Goal: Information Seeking & Learning: Learn about a topic

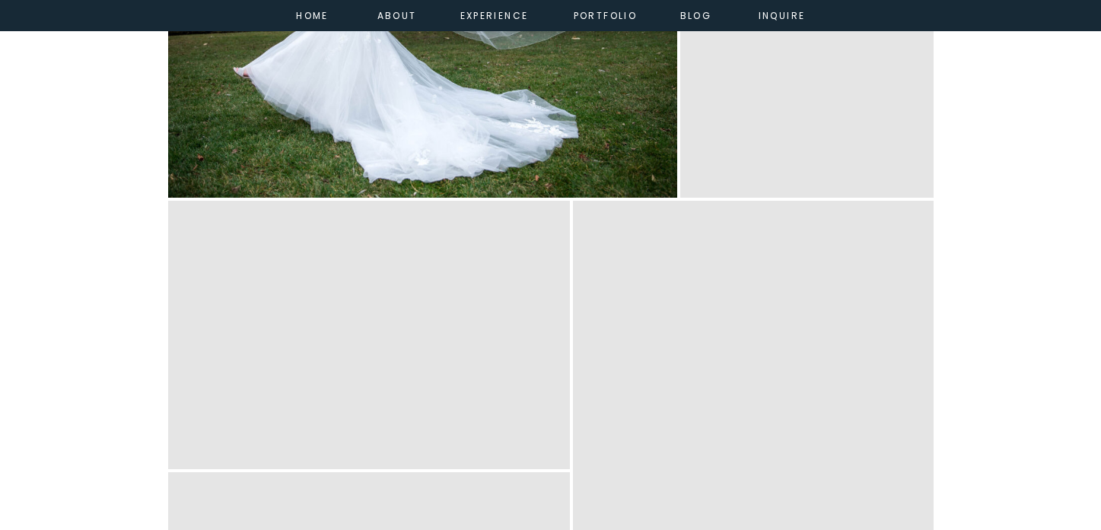
scroll to position [6306, 0]
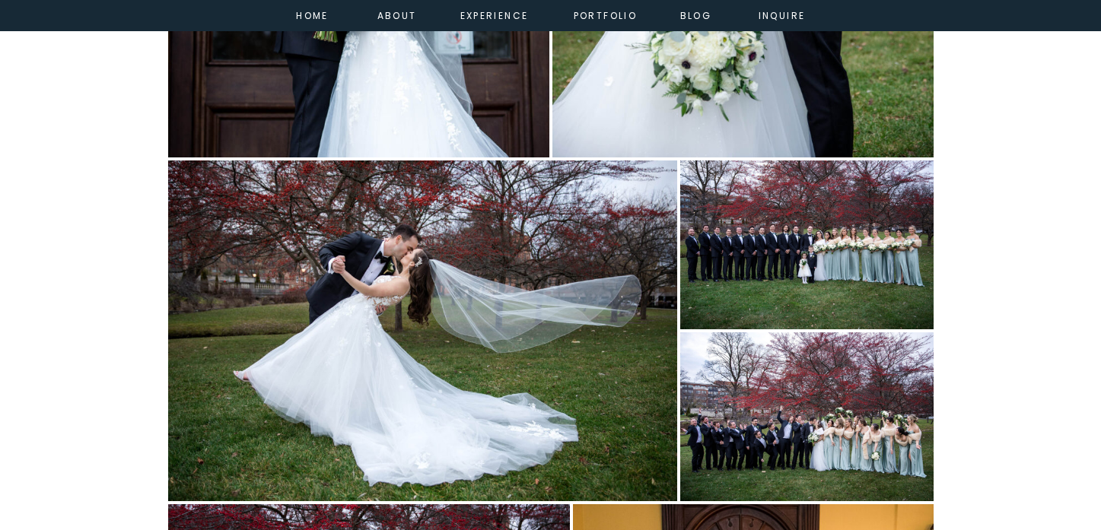
scroll to position [5791, 0]
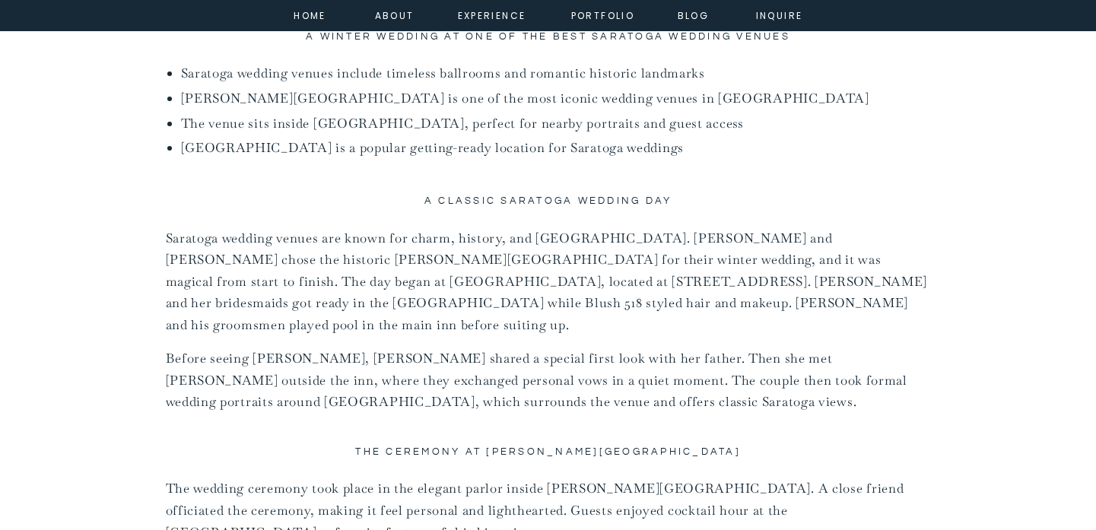
scroll to position [1004, 0]
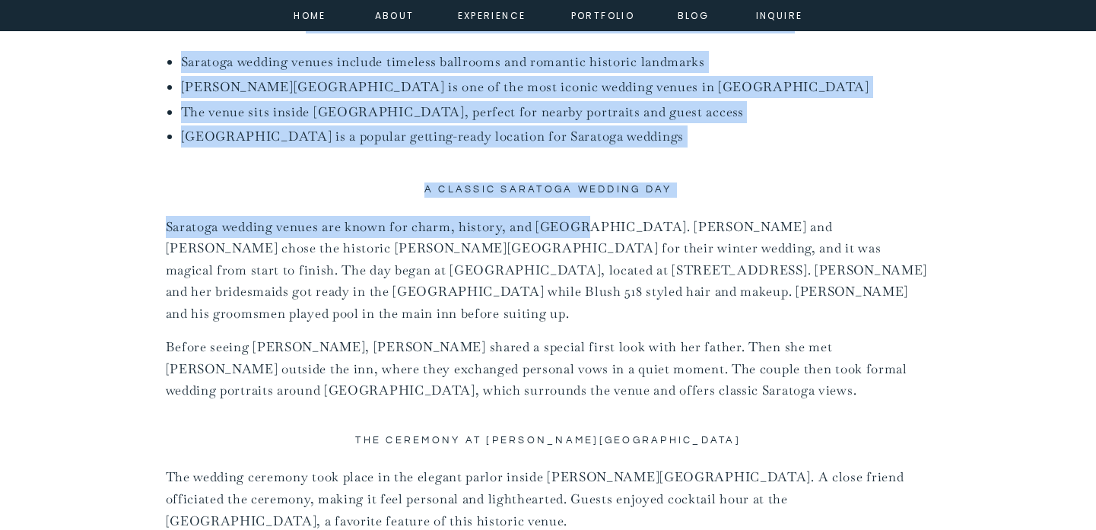
drag, startPoint x: 164, startPoint y: 225, endPoint x: 572, endPoint y: 219, distance: 408.6
click at [572, 219] on p "Saratoga wedding venues are known for charm, history, and elegance. Carrie and …" at bounding box center [548, 270] width 765 height 109
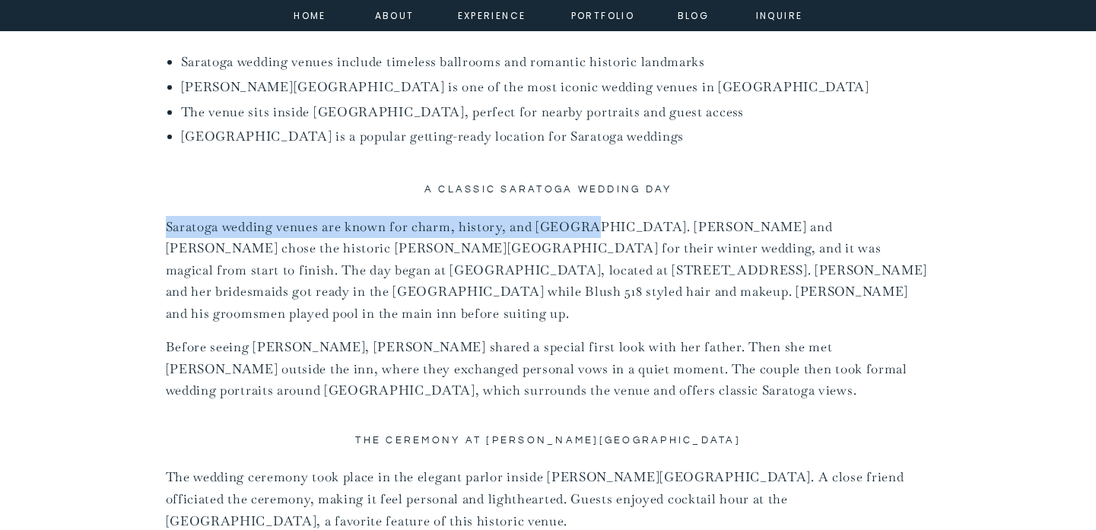
drag, startPoint x: 581, startPoint y: 222, endPoint x: 165, endPoint y: 219, distance: 416.2
click at [166, 219] on p "Saratoga wedding venues are known for charm, history, and elegance. Carrie and …" at bounding box center [548, 270] width 765 height 109
copy p "Saratoga wedding venues are known for charm, history, and eleganc"
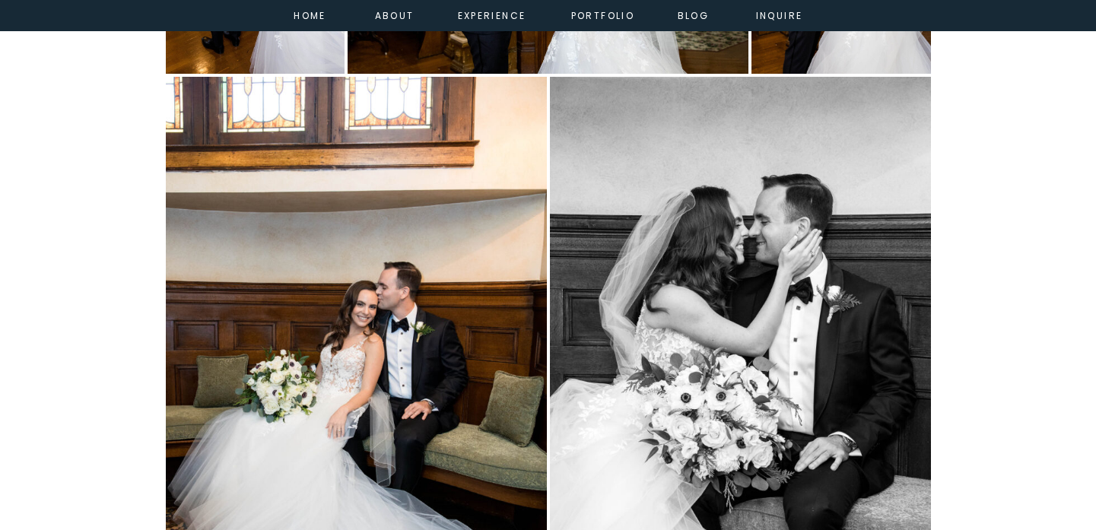
scroll to position [4095, 0]
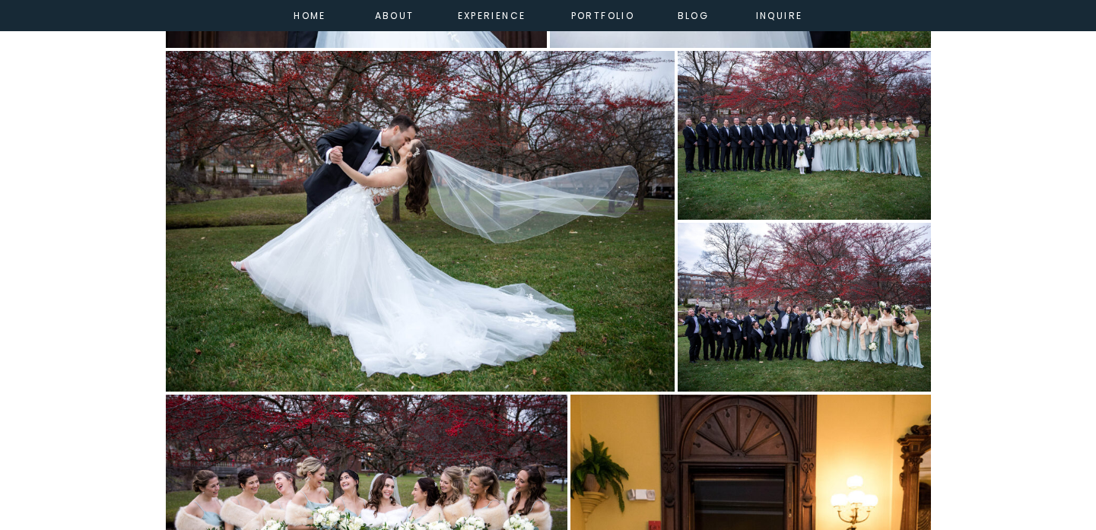
scroll to position [5878, 0]
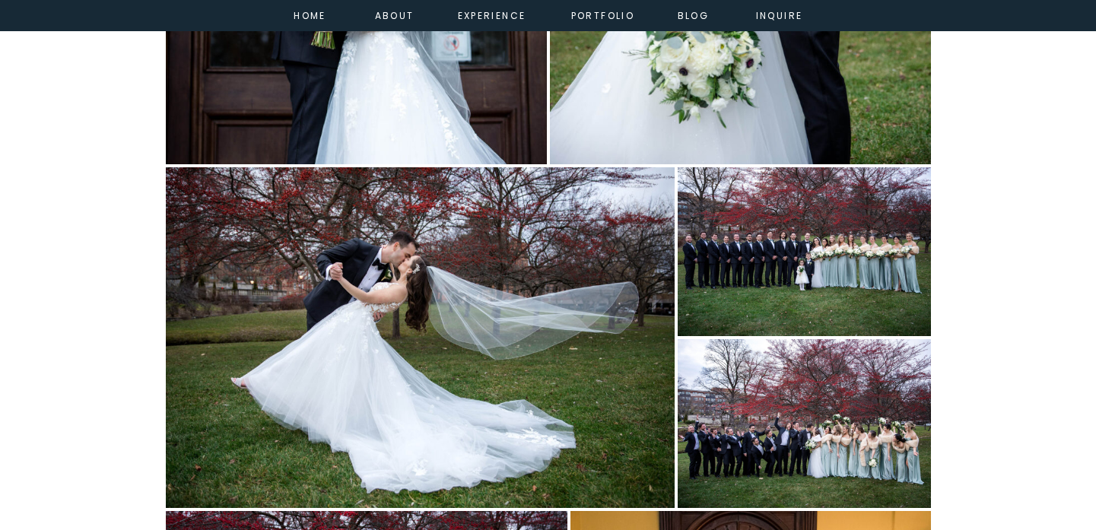
click at [379, 436] on img "Open image 30 of 78 in full-screen" at bounding box center [420, 337] width 509 height 341
click at [383, 443] on img "Open image 30 of 78 in full-screen" at bounding box center [420, 337] width 509 height 341
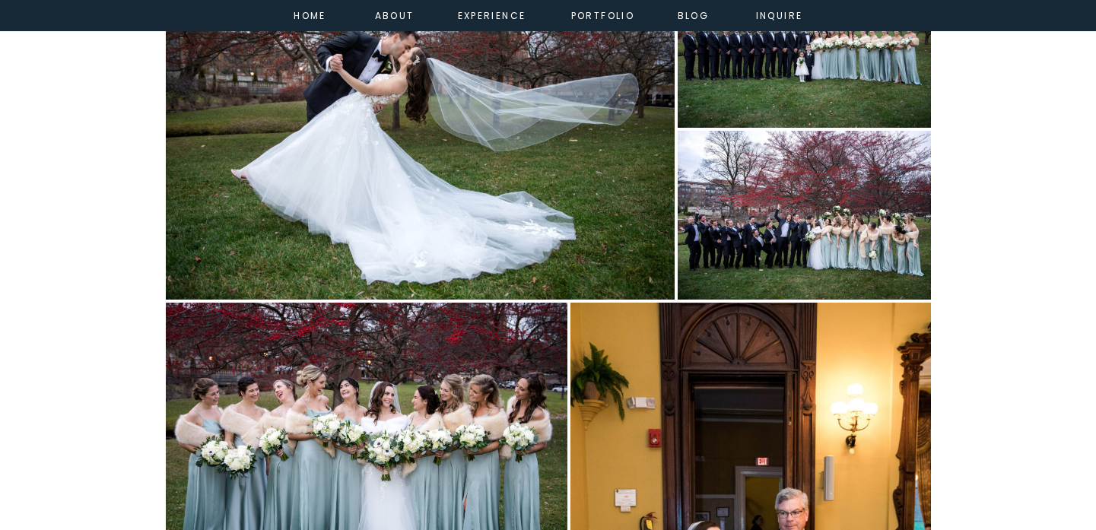
scroll to position [6145, 0]
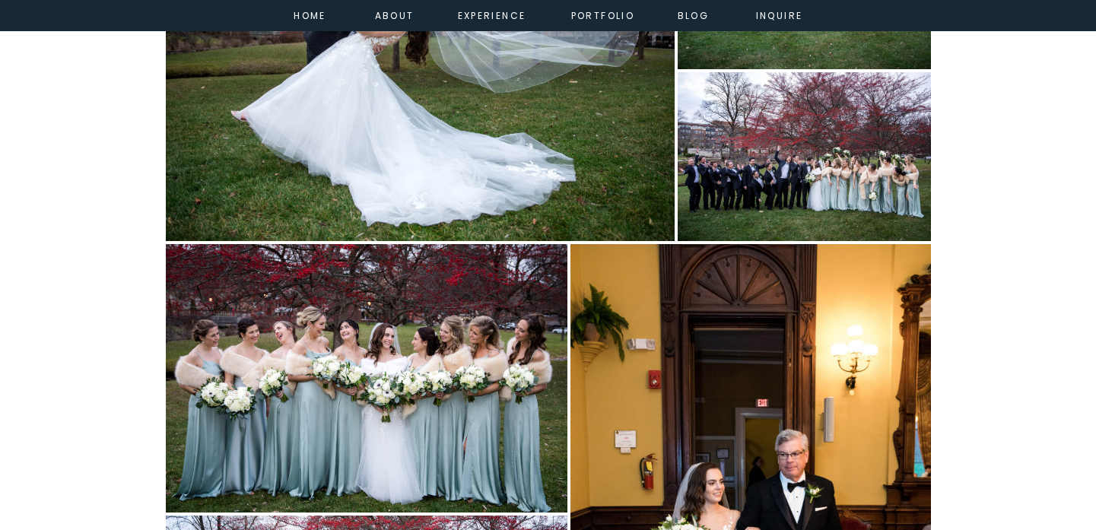
click at [514, 256] on img "Open image 33 of 78 in full-screen" at bounding box center [367, 378] width 402 height 269
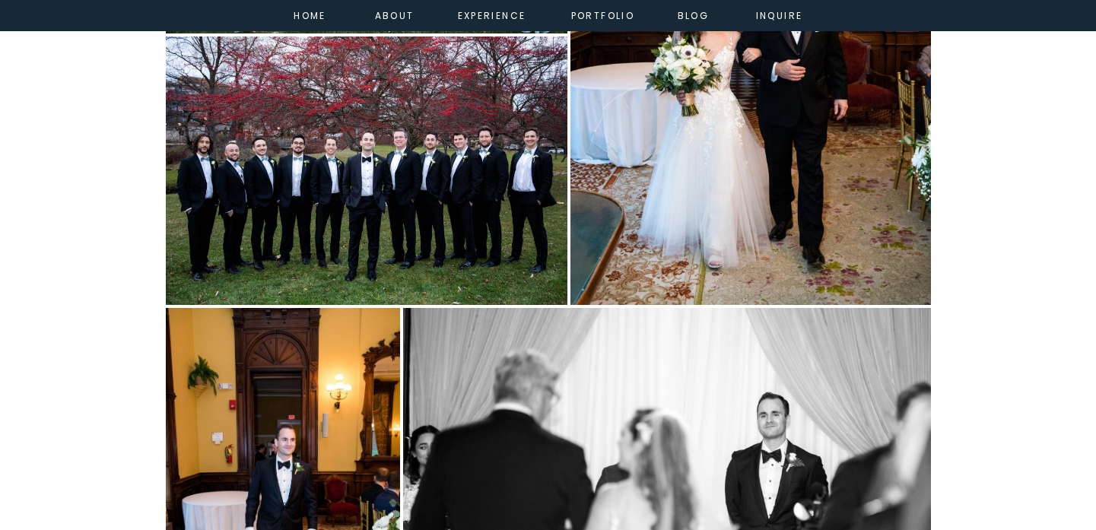
scroll to position [7140, 0]
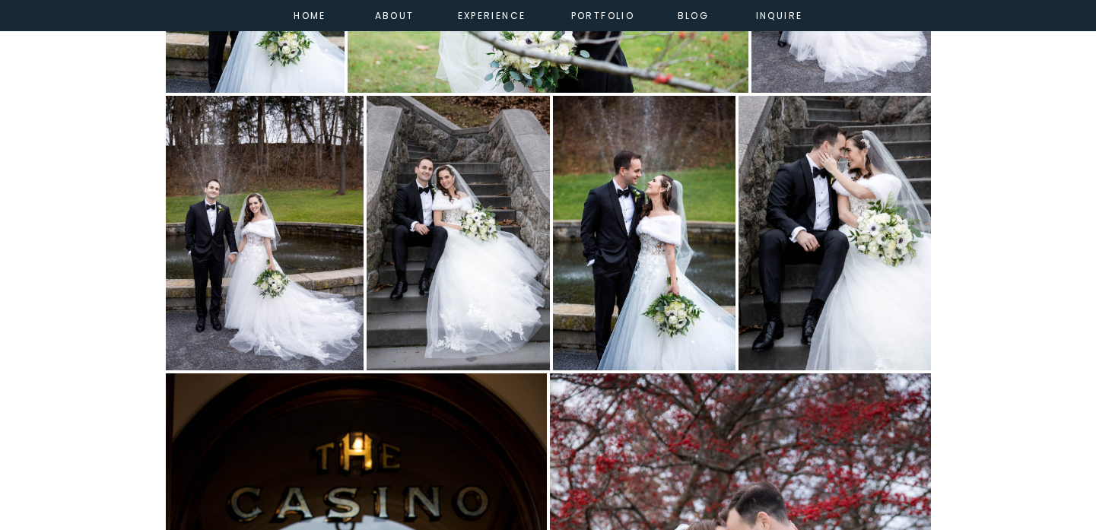
scroll to position [4795, 0]
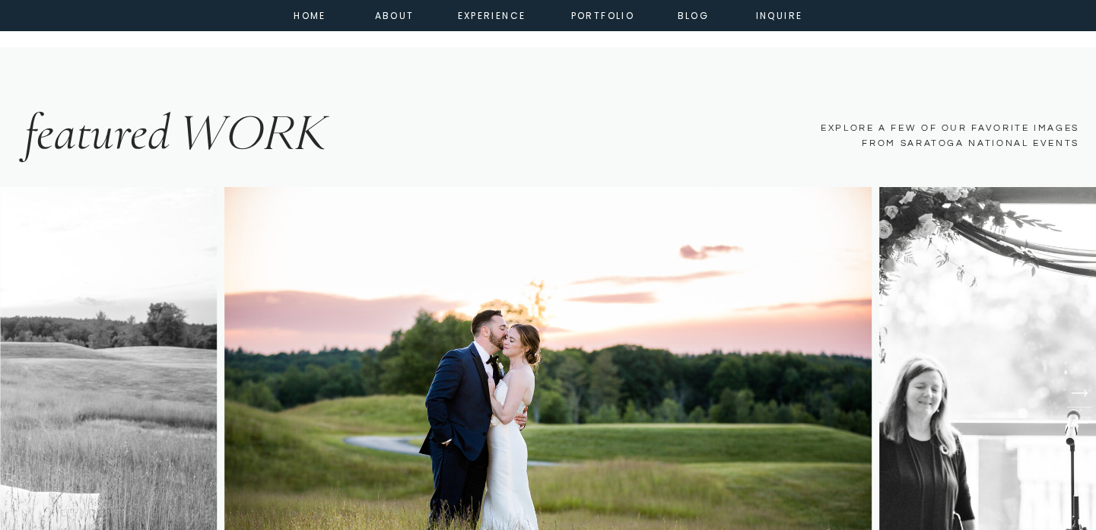
scroll to position [2478, 0]
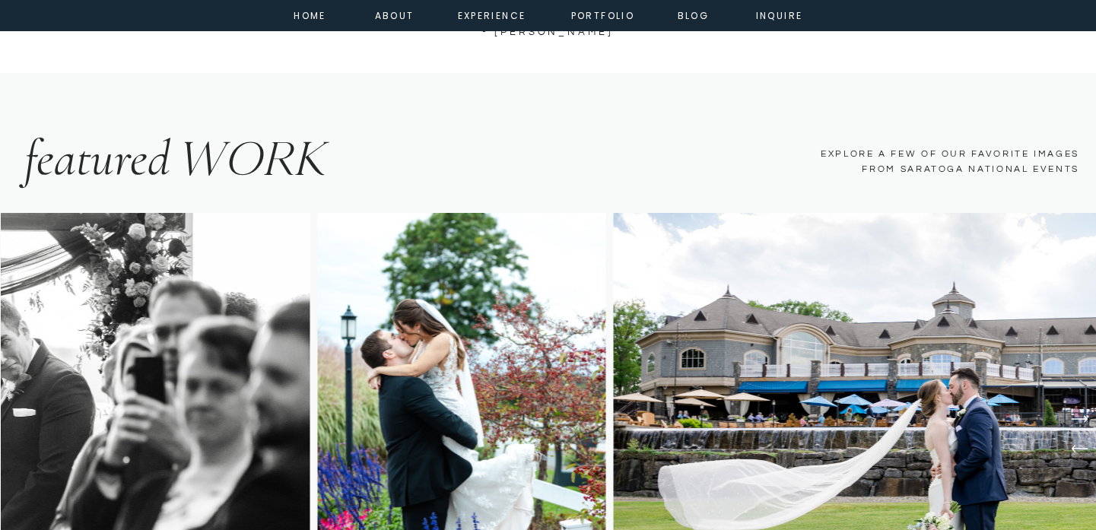
drag, startPoint x: 1091, startPoint y: 148, endPoint x: 1095, endPoint y: 166, distance: 18.7
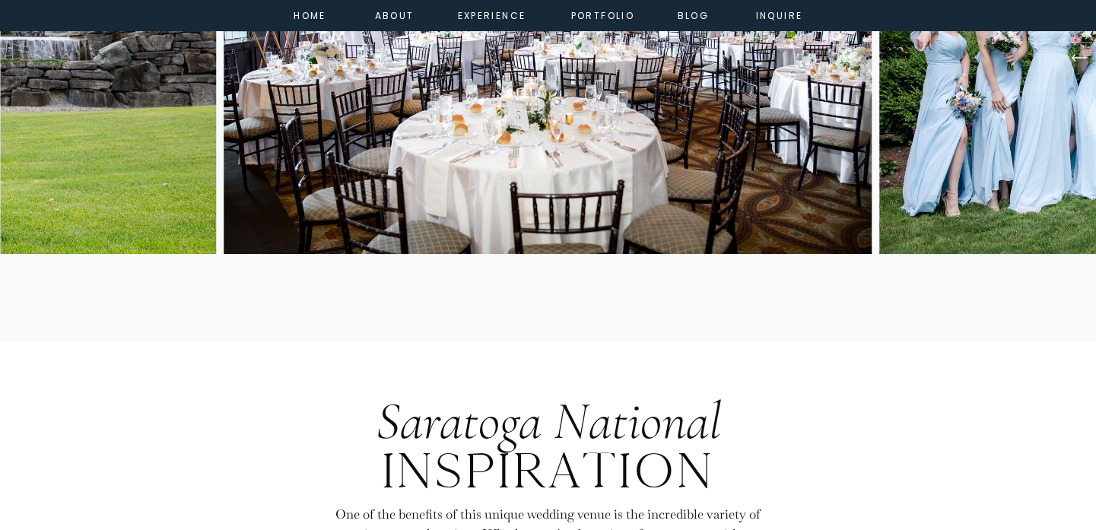
scroll to position [2755, 0]
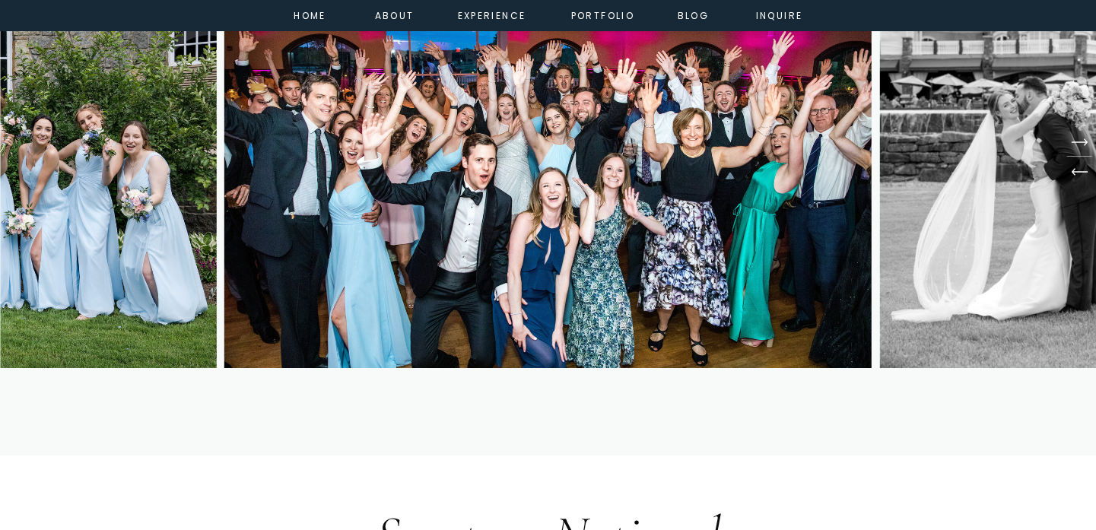
click at [1091, 182] on img at bounding box center [1024, 152] width 288 height 432
click at [1089, 176] on img at bounding box center [1024, 152] width 288 height 432
click at [1079, 171] on icon at bounding box center [1079, 172] width 16 height 8
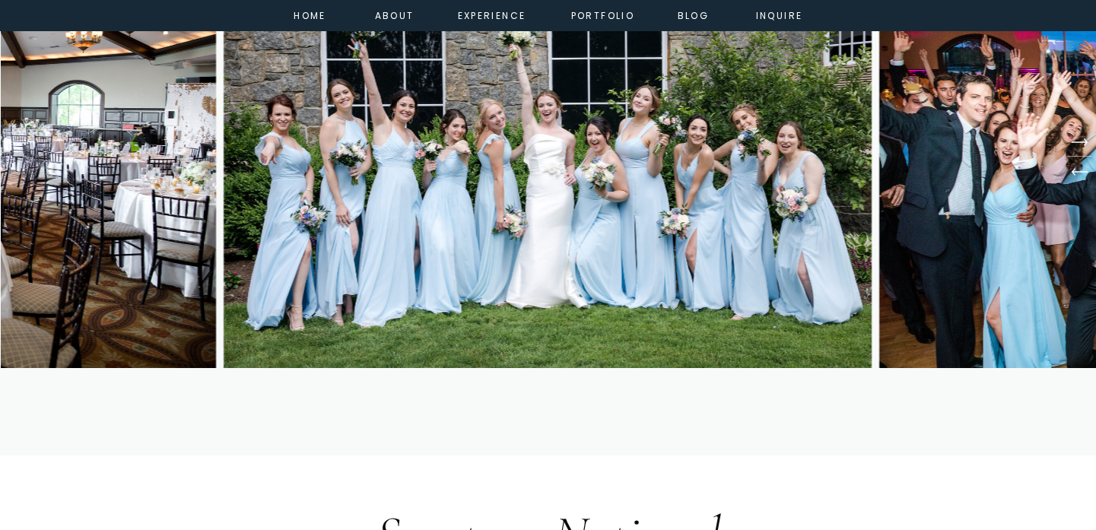
click at [1079, 173] on icon at bounding box center [1079, 171] width 17 height 9
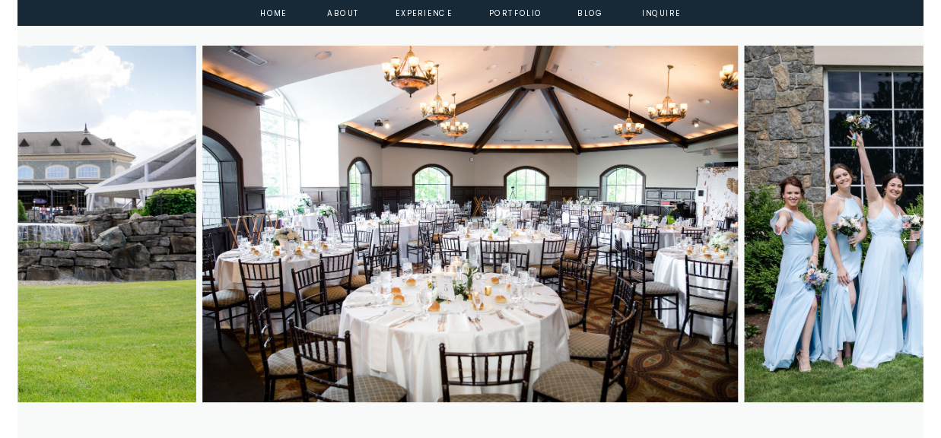
scroll to position [2642, 0]
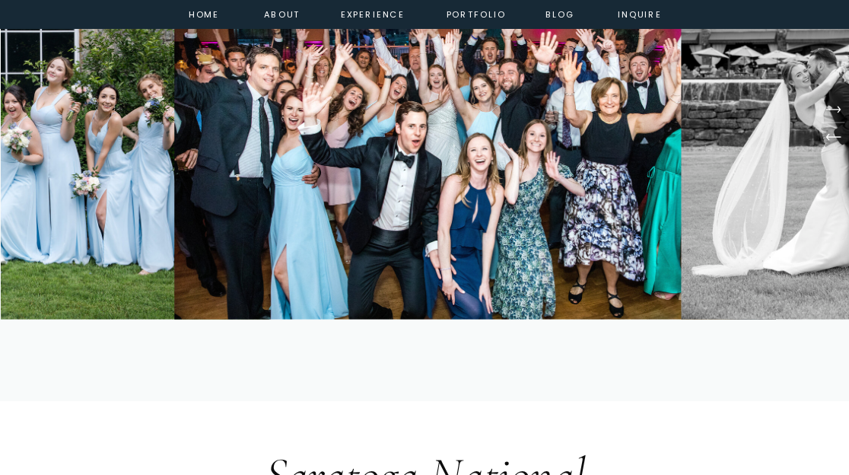
scroll to position [2584, 0]
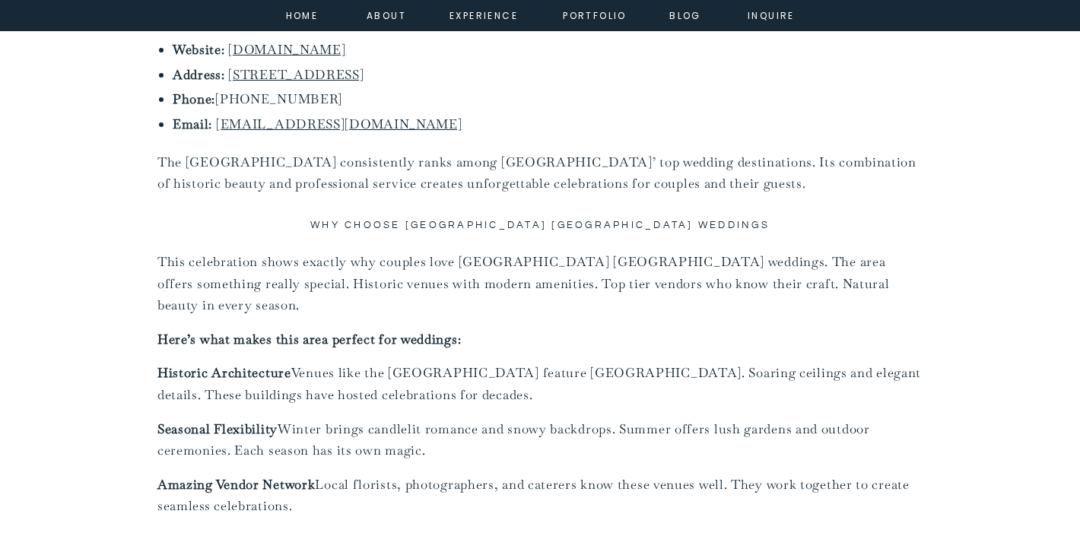
scroll to position [4640, 0]
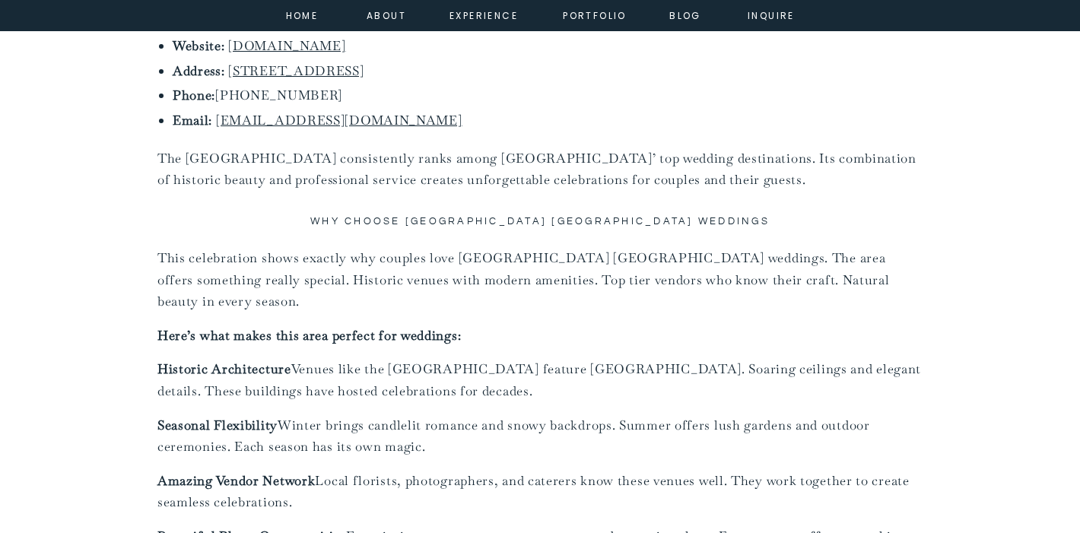
click at [848, 220] on div "Weddings A Winter Hall of Springs Saratoga Wedding | Devan & Justin Search for:…" at bounding box center [540, 262] width 1080 height 9607
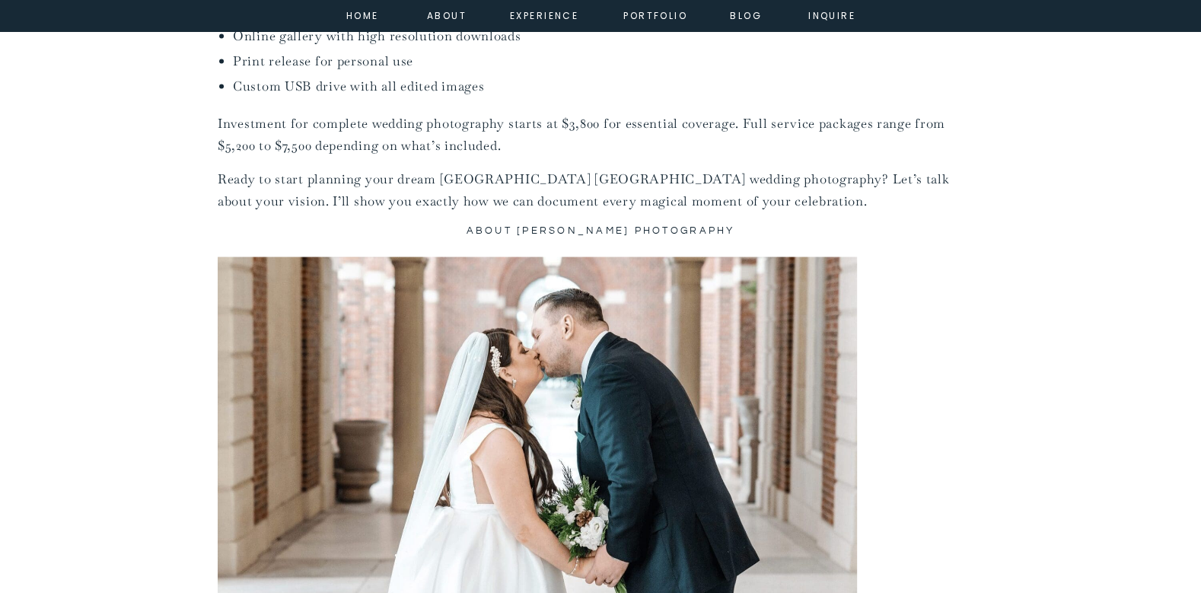
scroll to position [8660, 0]
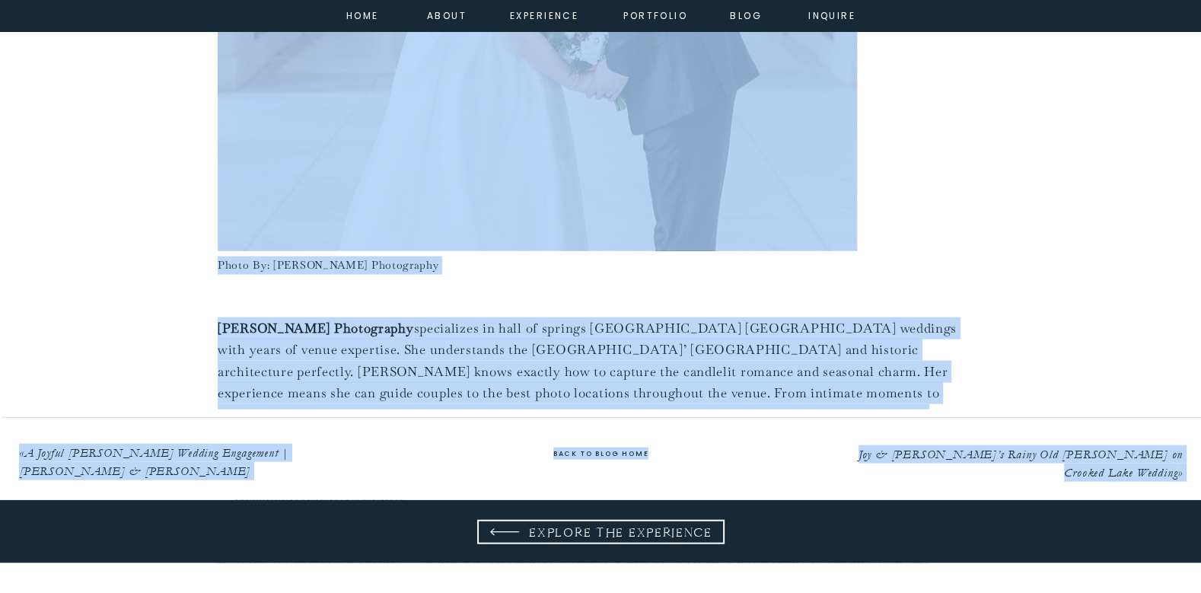
drag, startPoint x: 1199, startPoint y: 441, endPoint x: 1147, endPoint y: -3, distance: 447.4
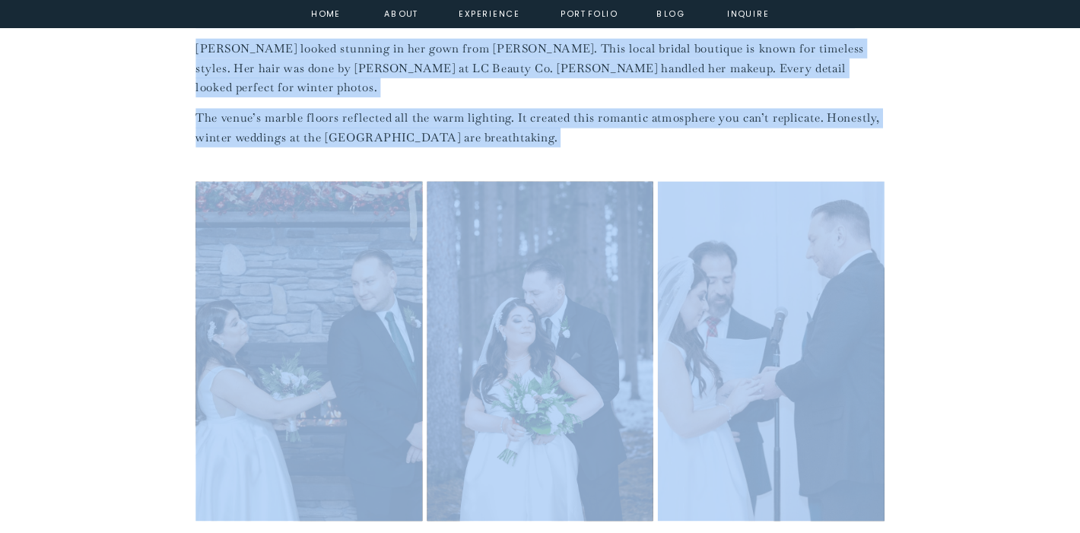
scroll to position [2030, 0]
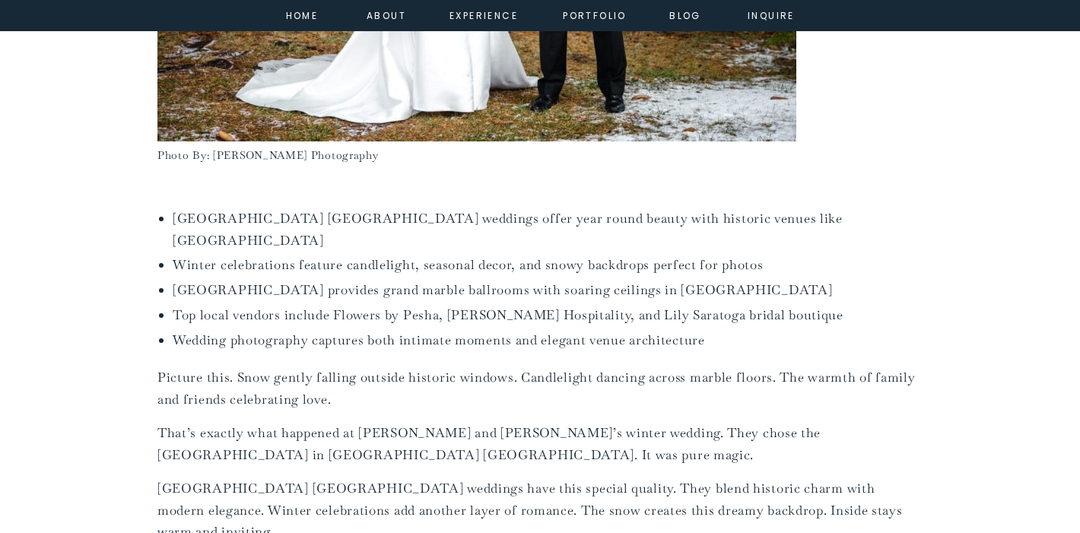
scroll to position [0, 0]
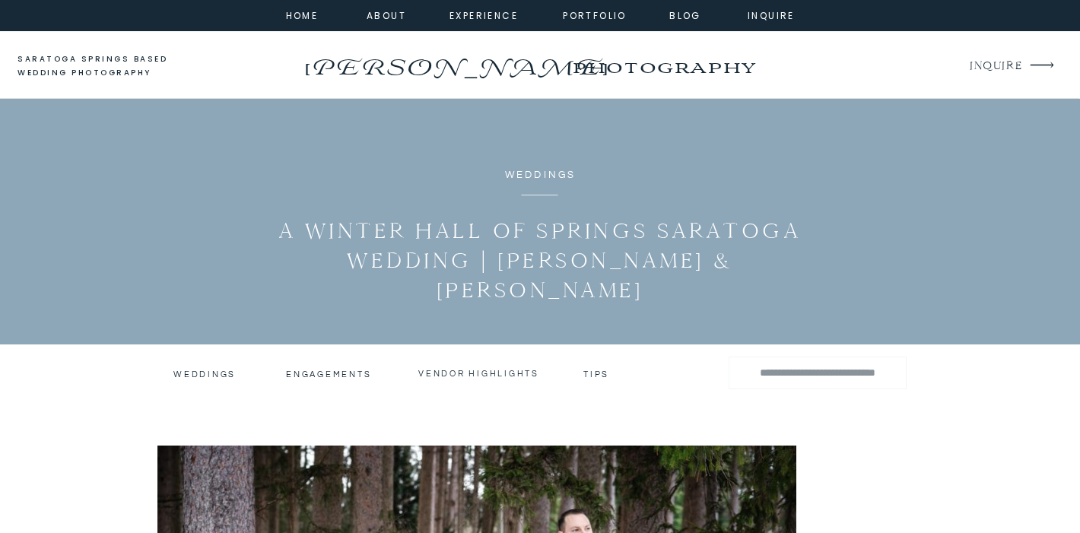
click at [584, 377] on h3 "tips" at bounding box center [598, 373] width 28 height 8
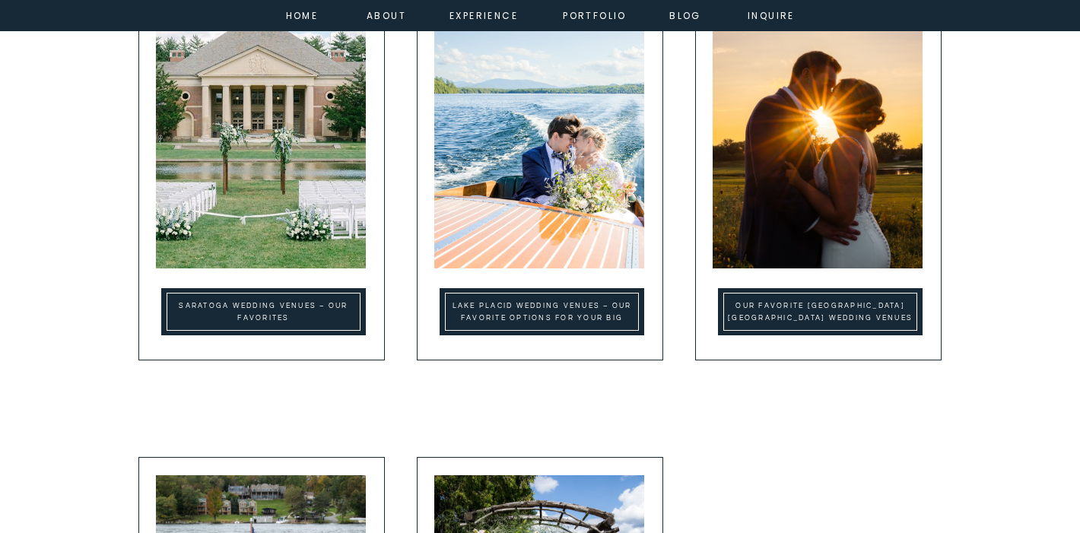
scroll to position [439, 0]
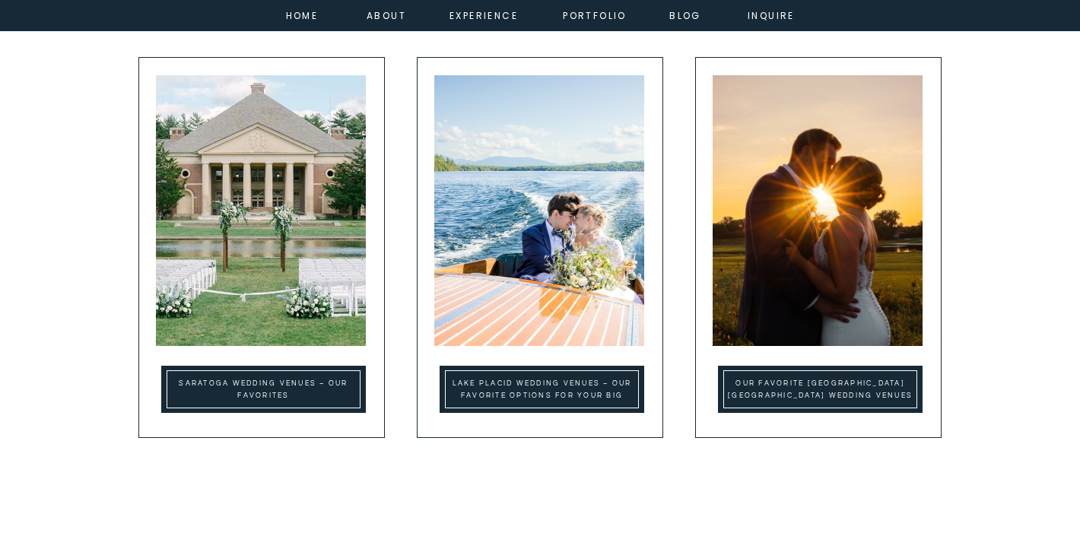
click at [291, 413] on div at bounding box center [261, 247] width 247 height 381
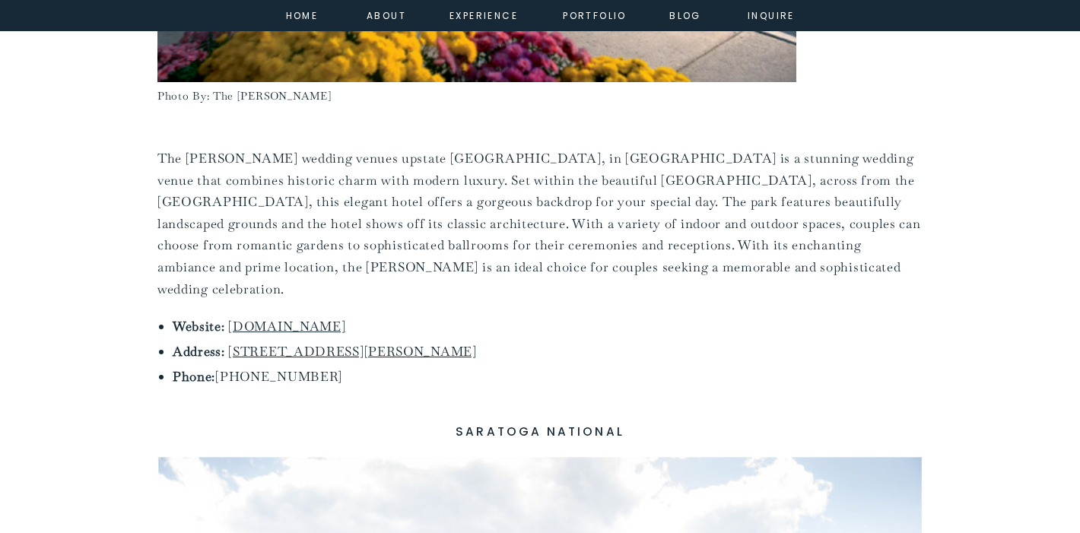
scroll to position [6156, 0]
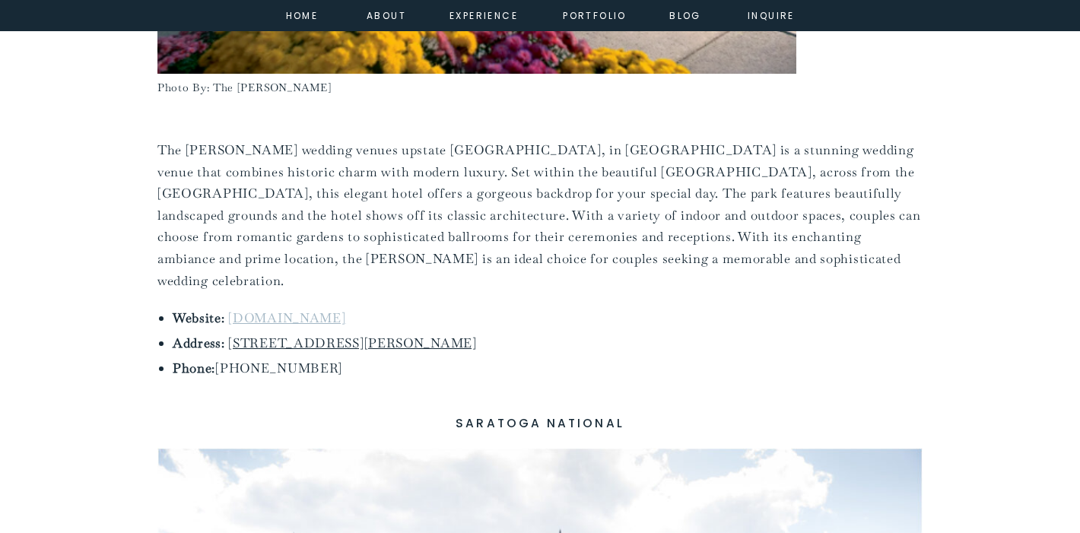
click at [332, 310] on link "[DOMAIN_NAME]" at bounding box center [286, 318] width 117 height 17
drag, startPoint x: 345, startPoint y: 262, endPoint x: 227, endPoint y: 259, distance: 118.7
click at [227, 307] on li "Website: [DOMAIN_NAME]" at bounding box center [548, 318] width 750 height 22
copy link "[DOMAIN_NAME]"
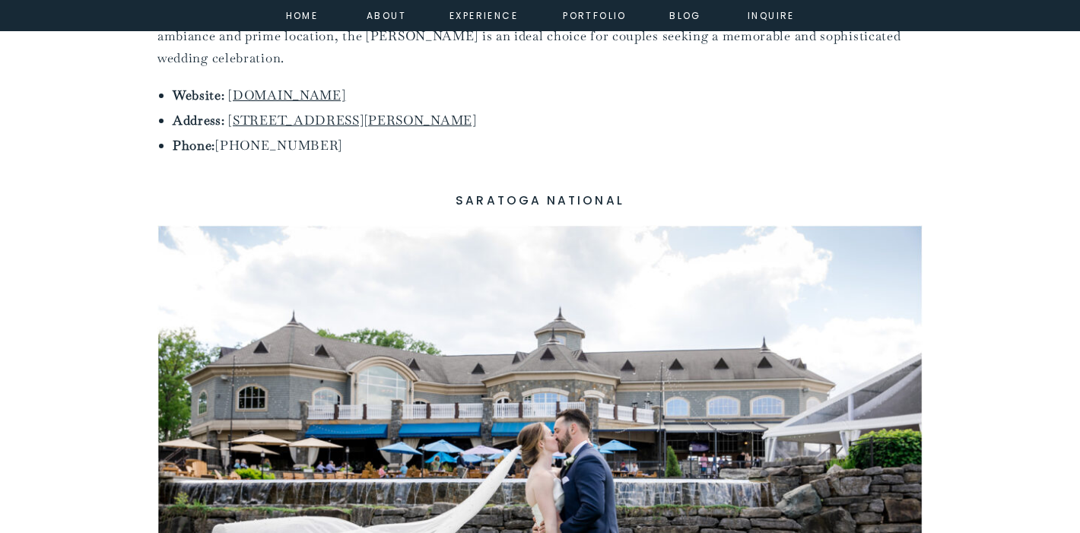
scroll to position [6897, 0]
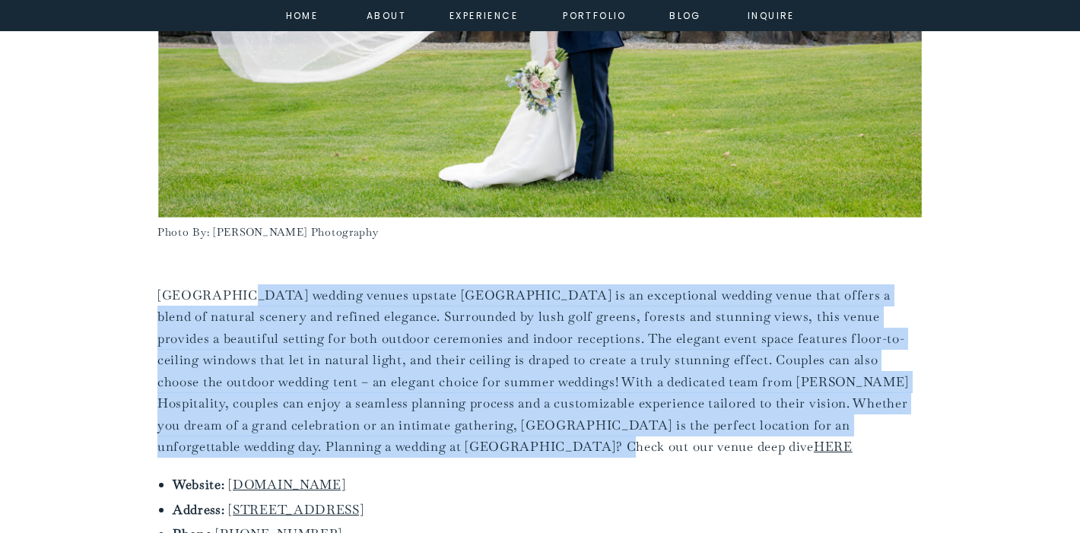
drag, startPoint x: 337, startPoint y: 376, endPoint x: 231, endPoint y: 237, distance: 174.7
click at [231, 285] on p "[GEOGRAPHIC_DATA] wedding venues upstate [GEOGRAPHIC_DATA] is an exceptional we…" at bounding box center [539, 371] width 765 height 173
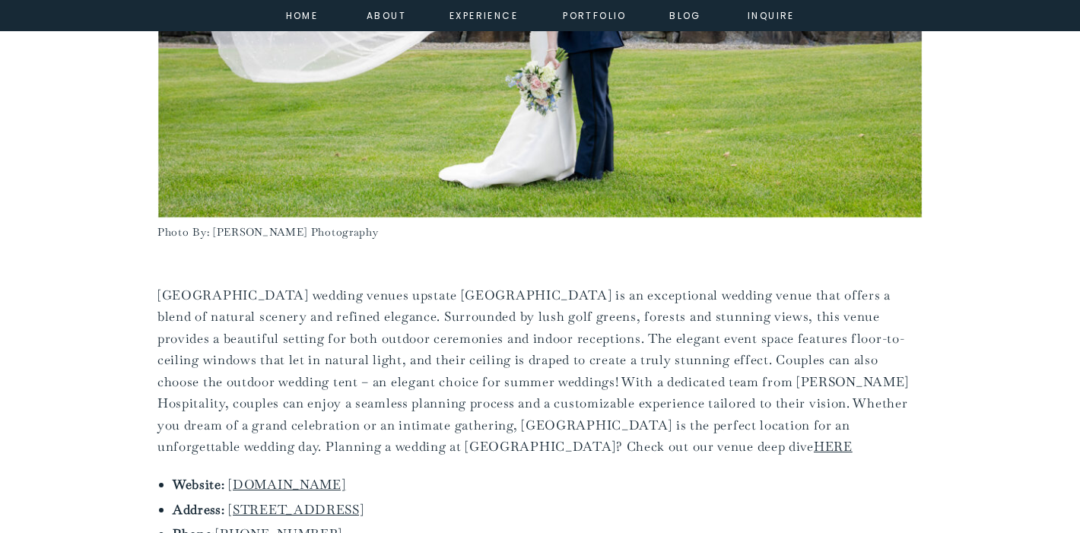
click at [200, 285] on p "[GEOGRAPHIC_DATA] wedding venues upstate [GEOGRAPHIC_DATA] is an exceptional we…" at bounding box center [539, 371] width 765 height 173
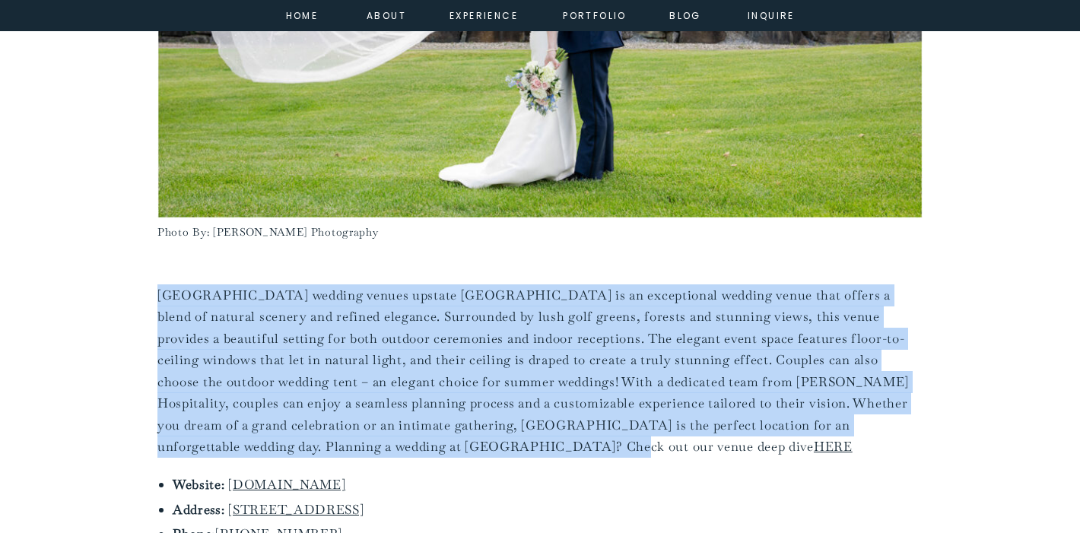
drag, startPoint x: 158, startPoint y: 225, endPoint x: 348, endPoint y: 375, distance: 241.6
click at [348, 375] on p "[GEOGRAPHIC_DATA] wedding venues upstate [GEOGRAPHIC_DATA] is an exceptional we…" at bounding box center [539, 371] width 765 height 173
copy p "[GEOGRAPHIC_DATA] wedding venues upstate [GEOGRAPHIC_DATA] is an exceptional we…"
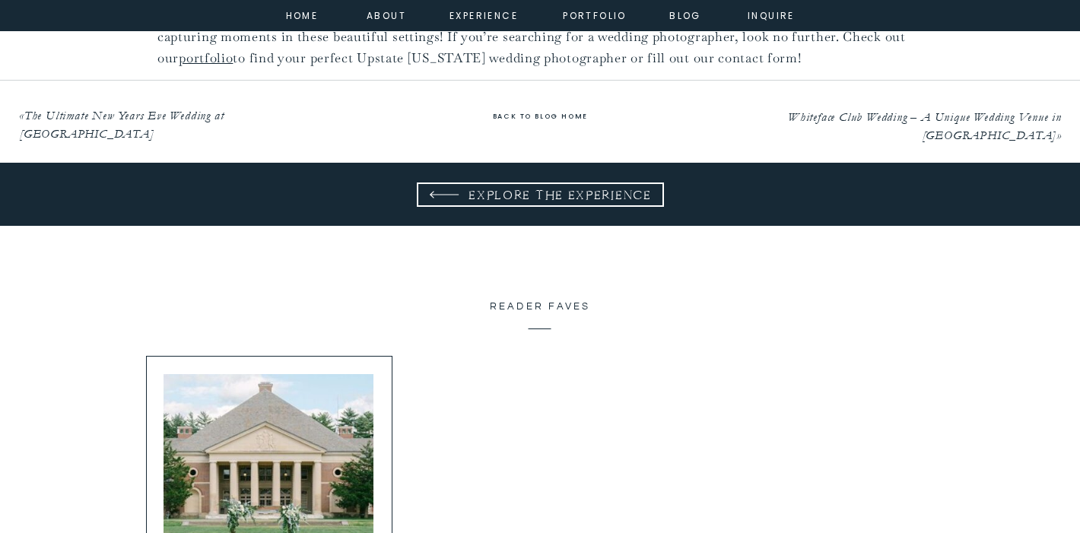
scroll to position [8970, 0]
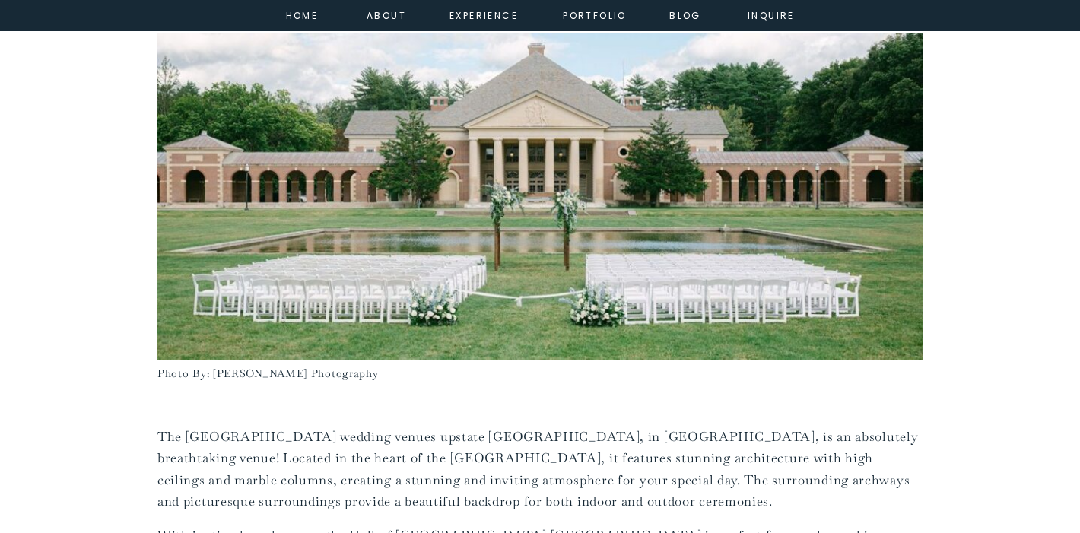
scroll to position [647, 0]
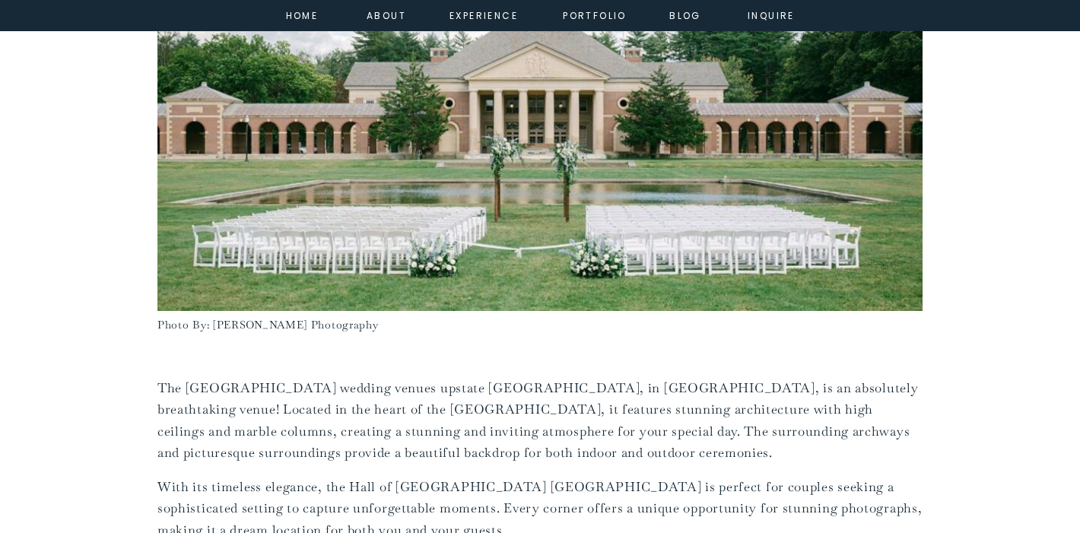
click at [818, 377] on p "The [GEOGRAPHIC_DATA] wedding venues upstate [GEOGRAPHIC_DATA], in [GEOGRAPHIC_…" at bounding box center [539, 420] width 765 height 87
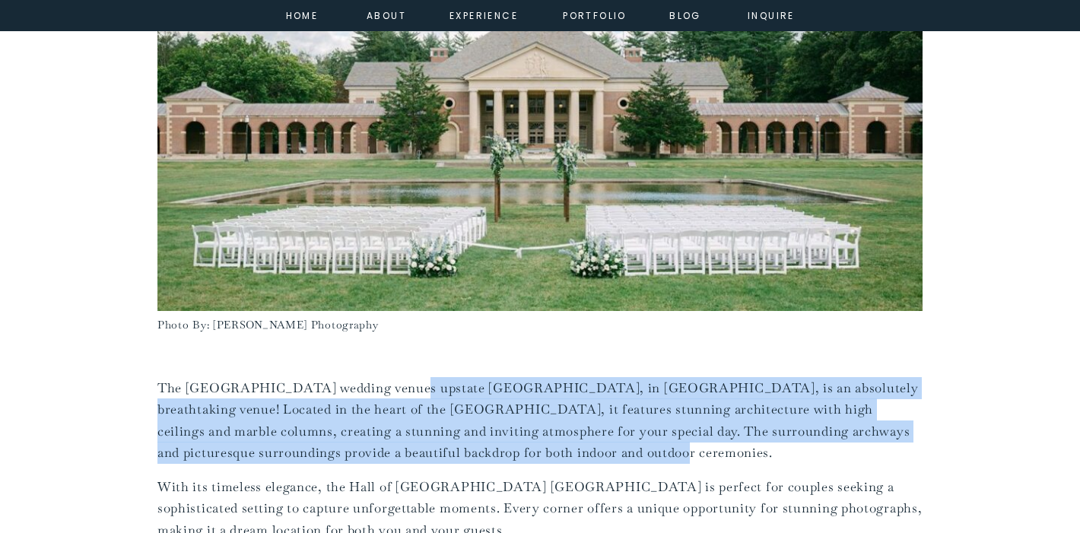
drag, startPoint x: 523, startPoint y: 433, endPoint x: 383, endPoint y: 352, distance: 160.9
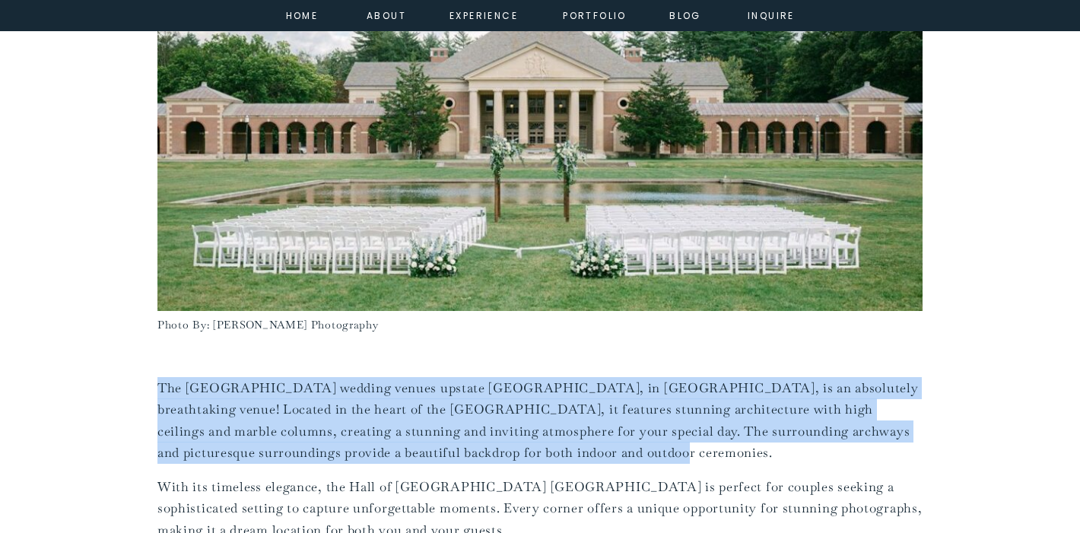
copy p "The [GEOGRAPHIC_DATA] wedding venues upstate [GEOGRAPHIC_DATA], in [GEOGRAPHIC_…"
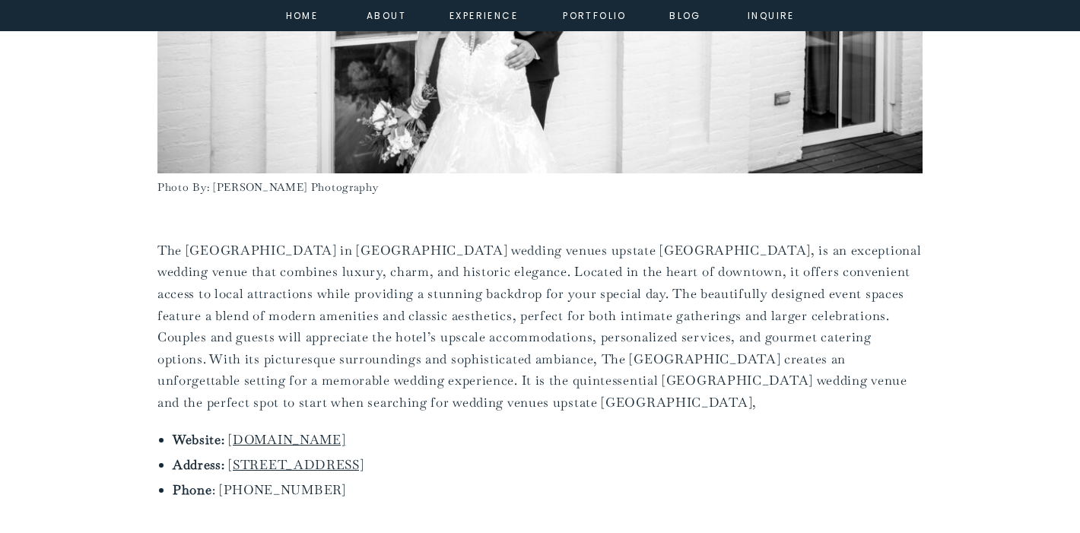
scroll to position [2201, 0]
